Goal: Task Accomplishment & Management: Use online tool/utility

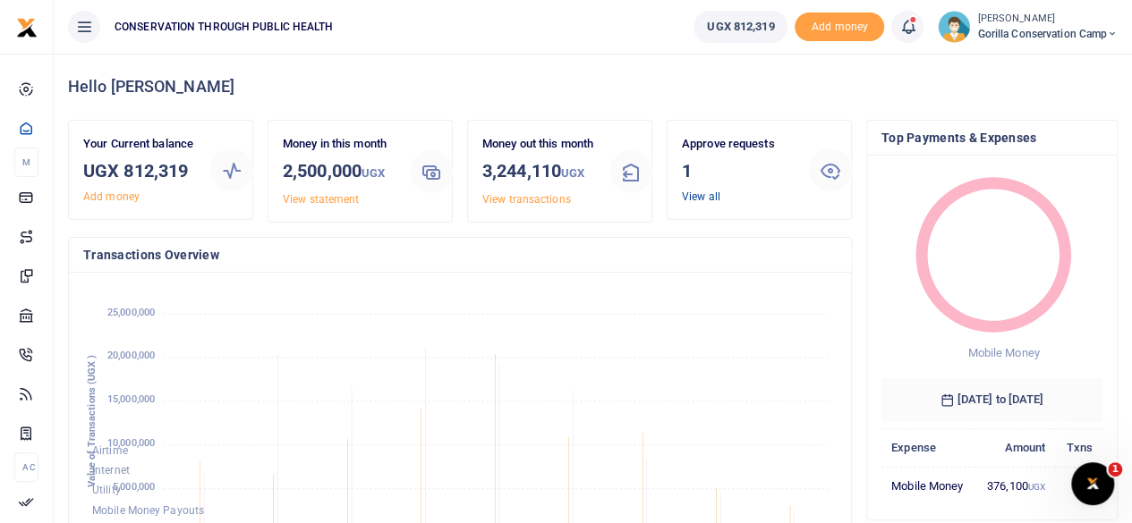
click at [697, 194] on link "View all" at bounding box center [701, 197] width 38 height 13
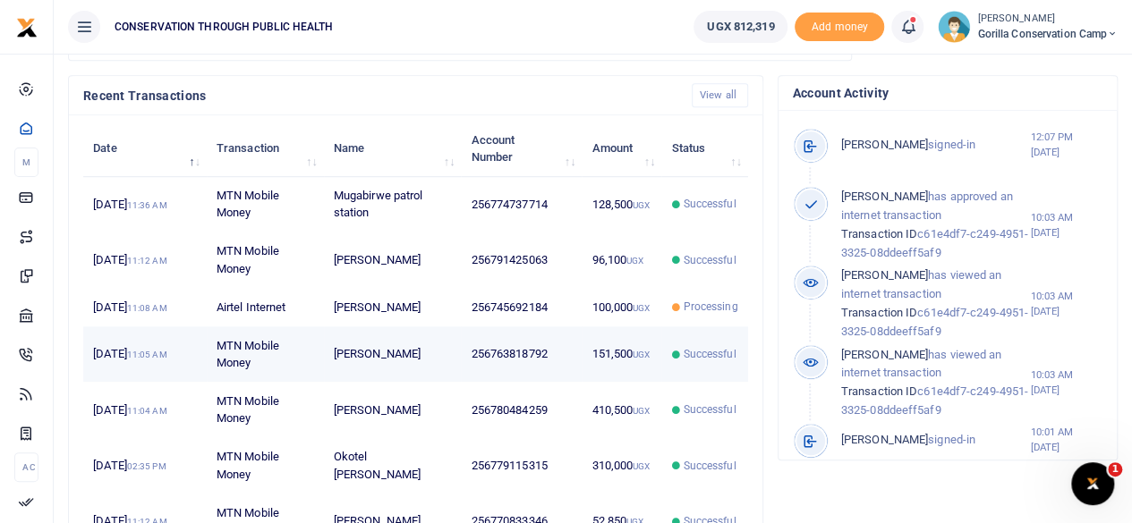
scroll to position [626, 0]
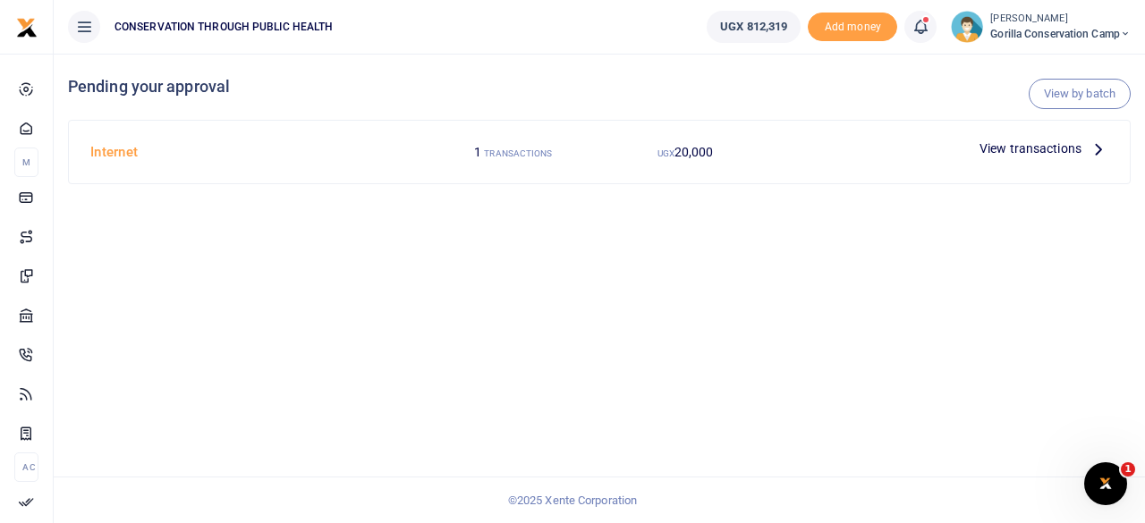
click at [1093, 146] on icon at bounding box center [1099, 149] width 20 height 20
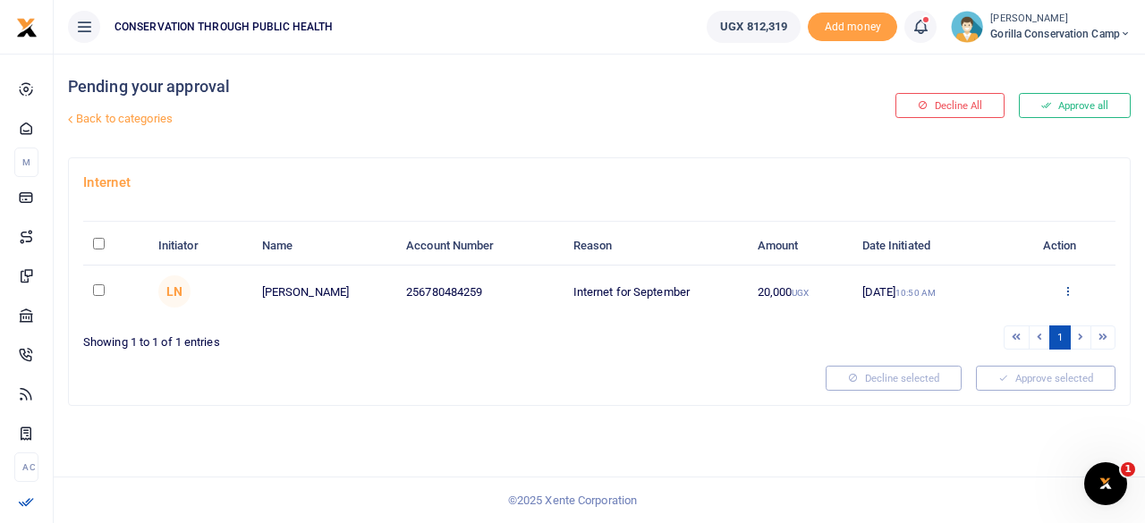
click at [1068, 286] on icon at bounding box center [1068, 290] width 12 height 13
click at [997, 314] on link "Approve" at bounding box center [1002, 320] width 141 height 25
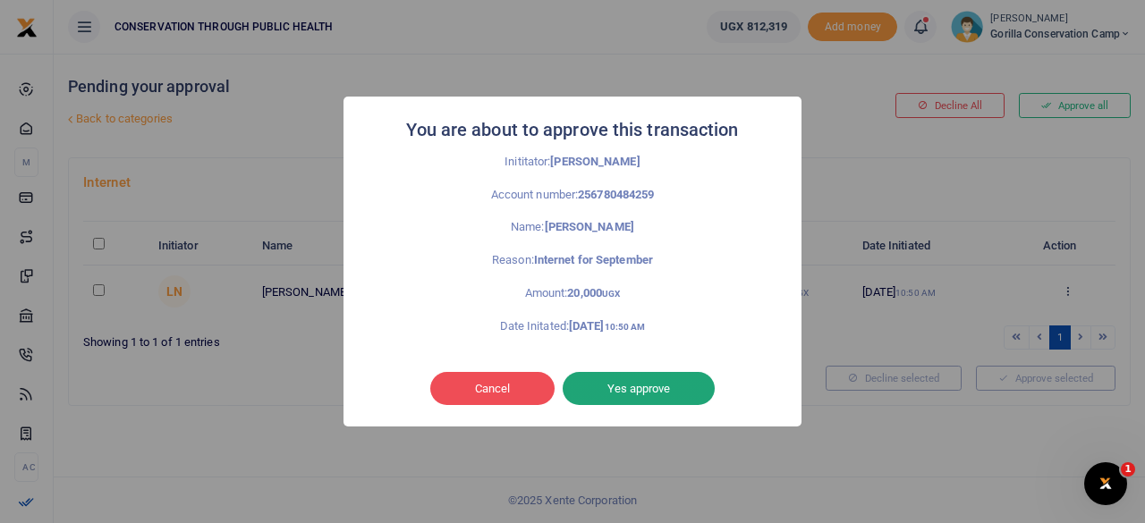
click at [601, 385] on button "Yes approve" at bounding box center [639, 389] width 152 height 34
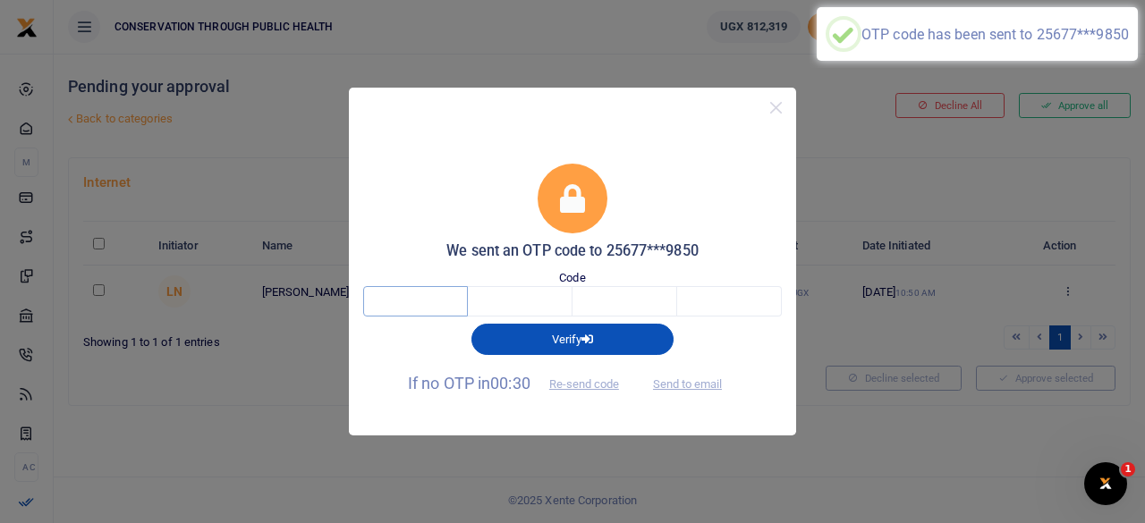
click at [440, 303] on input "text" at bounding box center [415, 301] width 105 height 30
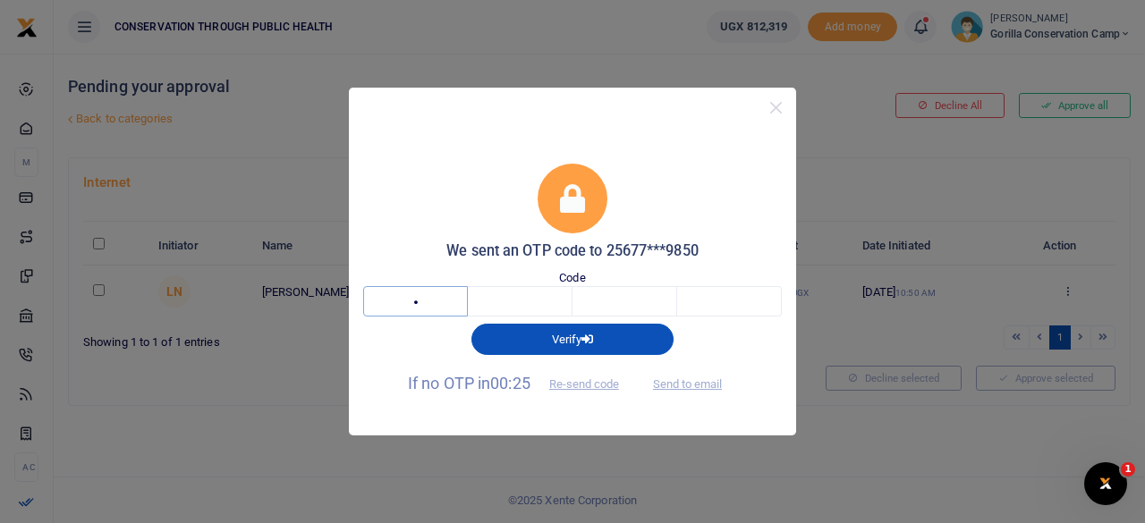
type input "2"
type input "5"
type input "7"
type input "8"
